Goal: Transaction & Acquisition: Purchase product/service

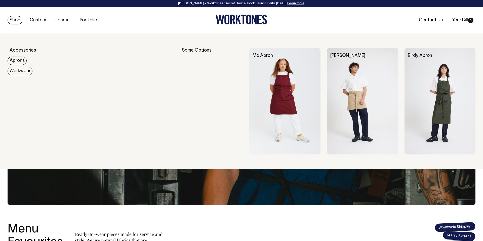
scroll to position [0, 0]
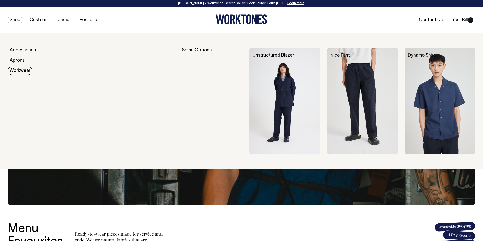
click at [16, 70] on link "Workwear" at bounding box center [20, 71] width 25 height 8
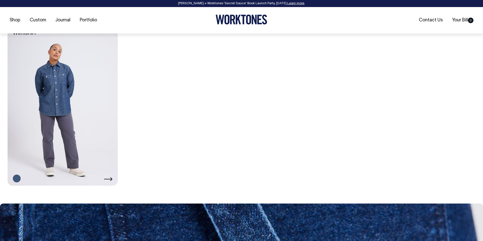
click at [64, 114] on link at bounding box center [63, 102] width 110 height 165
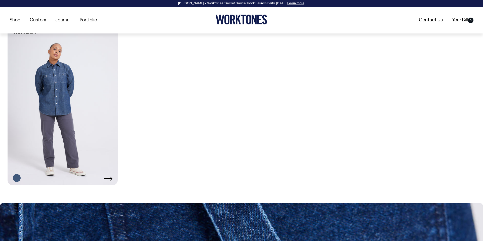
scroll to position [405, 0]
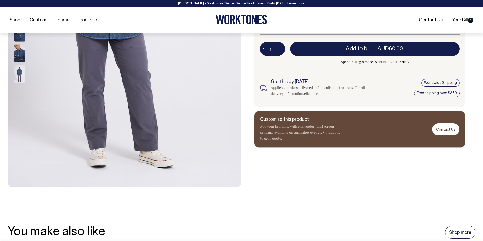
scroll to position [197, 0]
